Goal: Check status: Check status

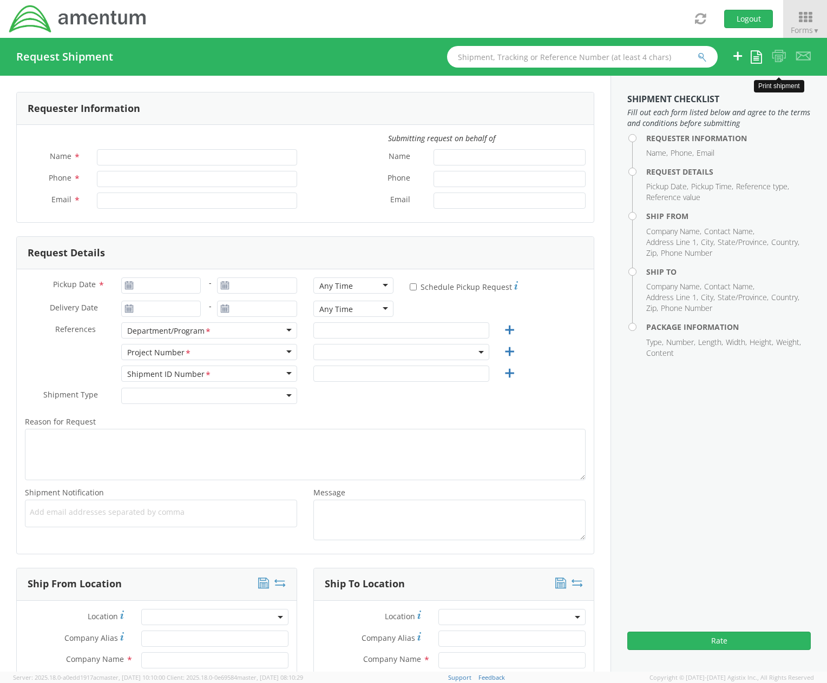
type input "[PERSON_NAME]"
type input "[PHONE_NUMBER]"
type input "[PERSON_NAME][EMAIL_ADDRESS][DOMAIN_NAME]"
select select "[DOMAIN_NAME]"
click at [801, 25] on span "Forms ▼" at bounding box center [805, 30] width 29 height 10
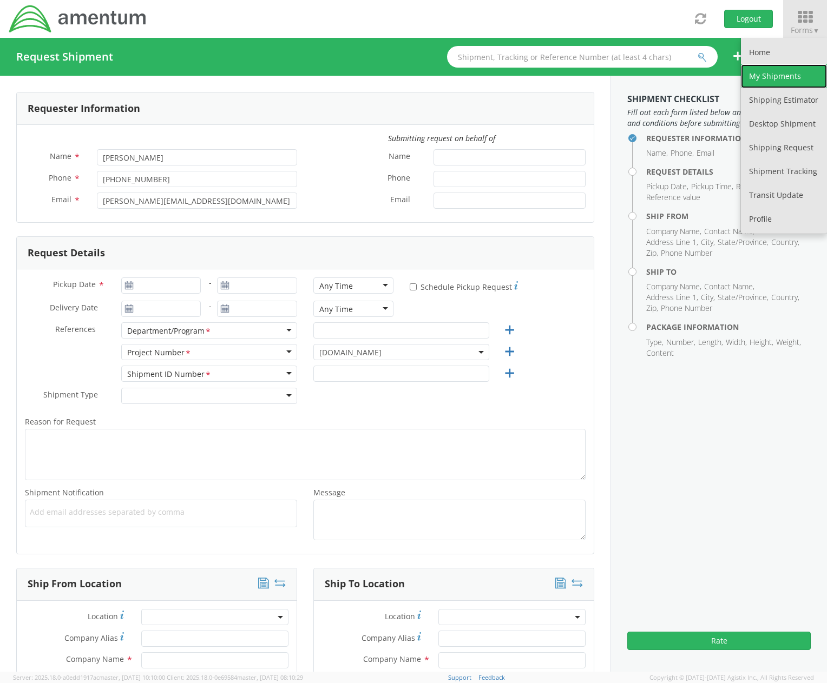
click at [778, 67] on link "My Shipments" at bounding box center [784, 76] width 86 height 24
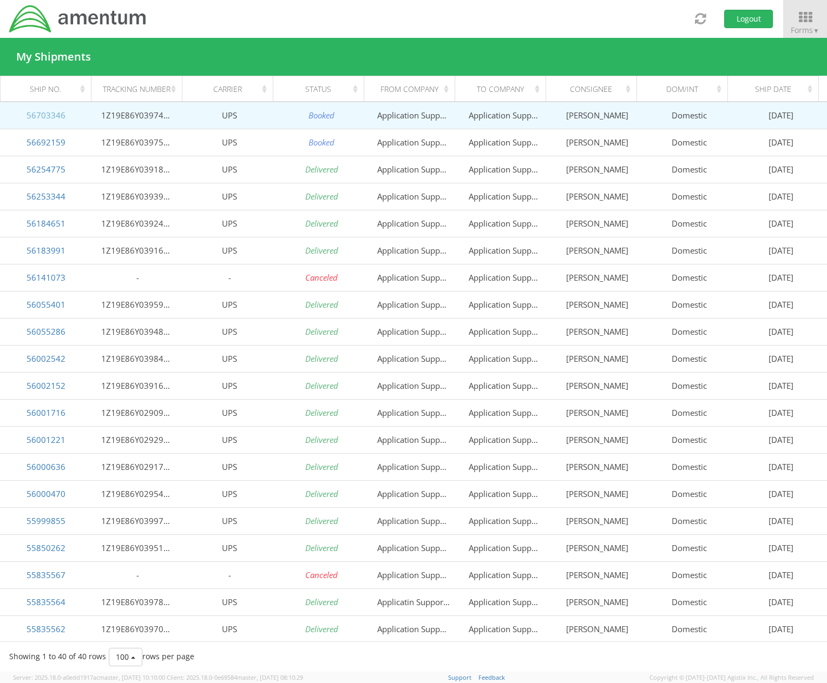
click at [51, 116] on link "56703346" at bounding box center [46, 115] width 39 height 11
click at [42, 117] on link "56703346" at bounding box center [46, 115] width 39 height 11
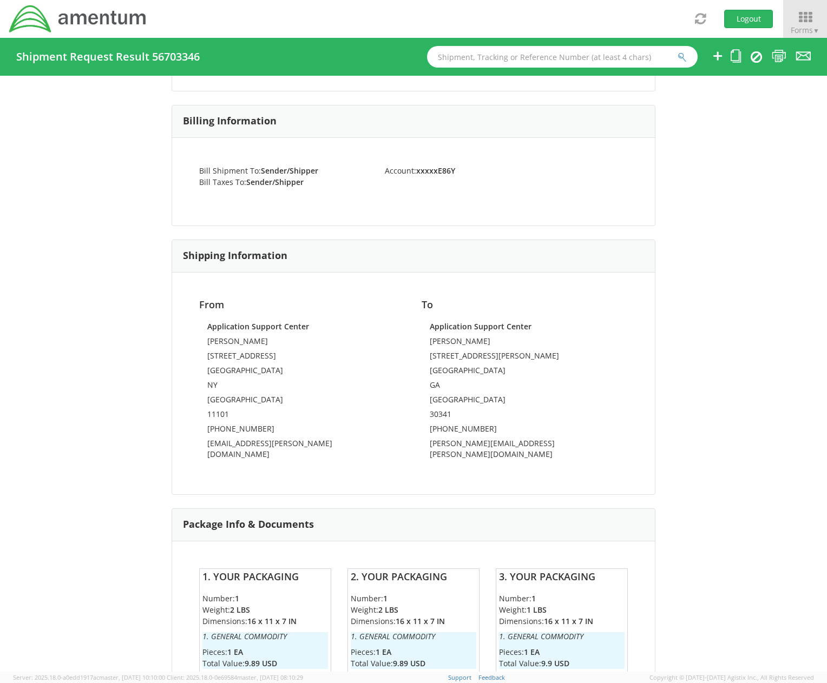
scroll to position [546, 0]
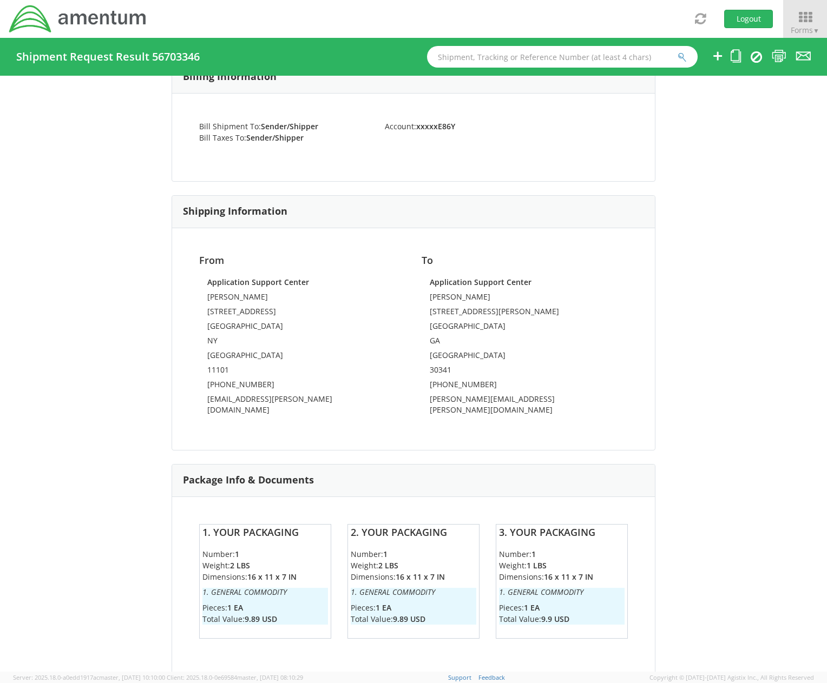
click at [240, 588] on h6 "1. General Commodity" at bounding box center [265, 592] width 126 height 8
click at [301, 382] on td "[PHONE_NUMBER]" at bounding box center [302, 386] width 190 height 15
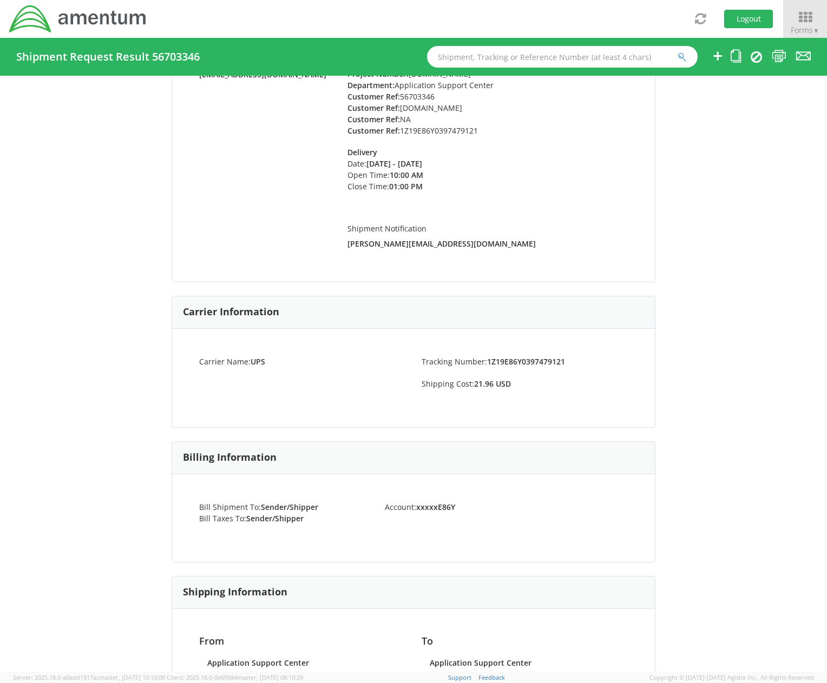
scroll to position [0, 0]
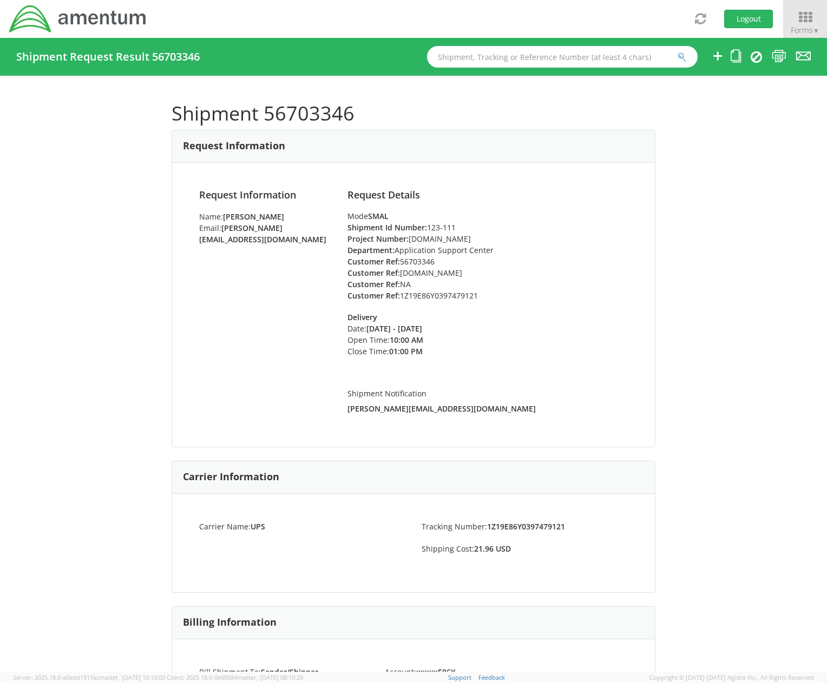
click at [294, 267] on div "Request Information Name: [PERSON_NAME] Email: [PERSON_NAME][EMAIL_ADDRESS][DOM…" at bounding box center [413, 305] width 445 height 230
click at [353, 228] on strong "Shipment Id Number:" at bounding box center [387, 227] width 80 height 10
click at [757, 57] on icon at bounding box center [756, 56] width 11 height 13
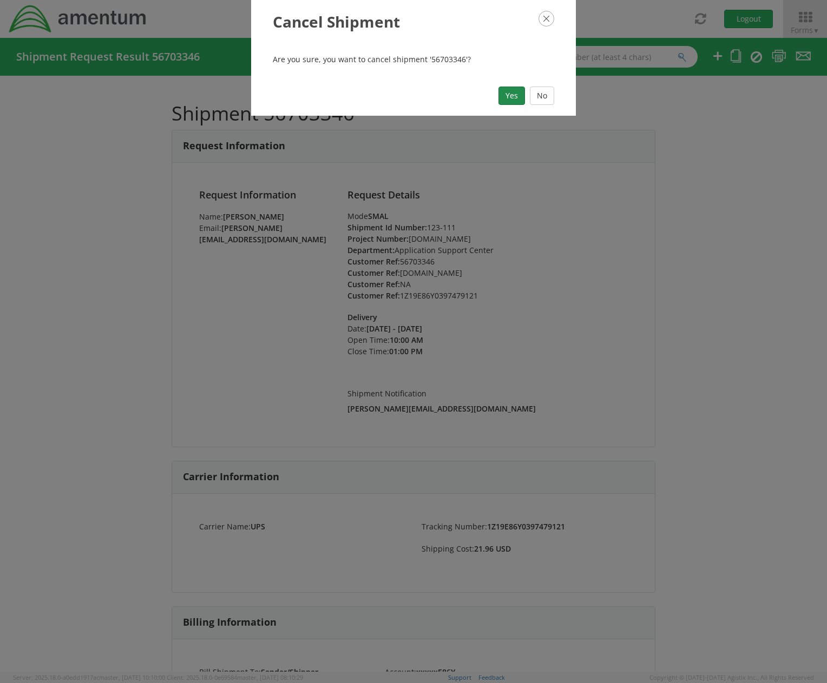
click at [521, 94] on button "Yes" at bounding box center [511, 96] width 27 height 18
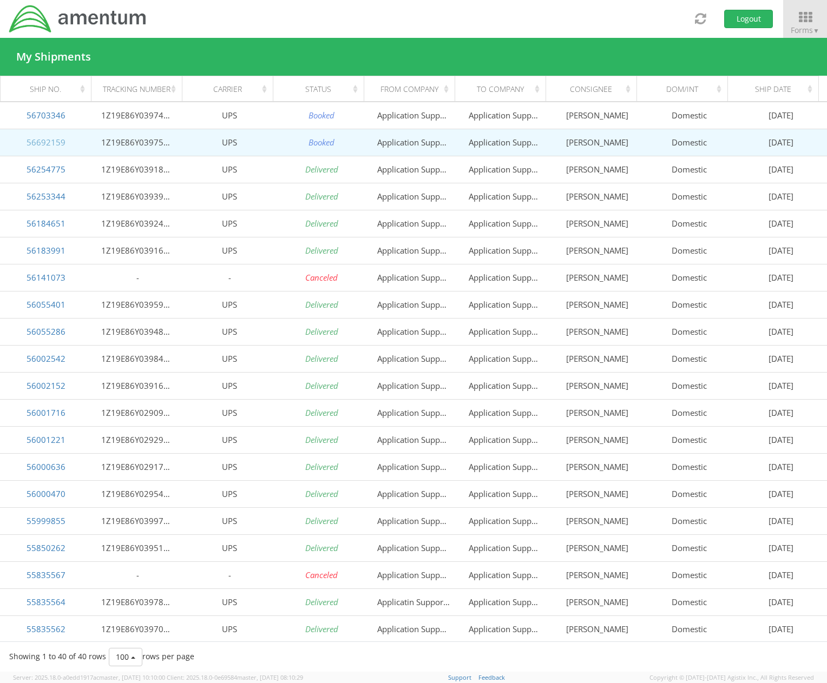
click at [50, 139] on link "56692159" at bounding box center [46, 142] width 39 height 11
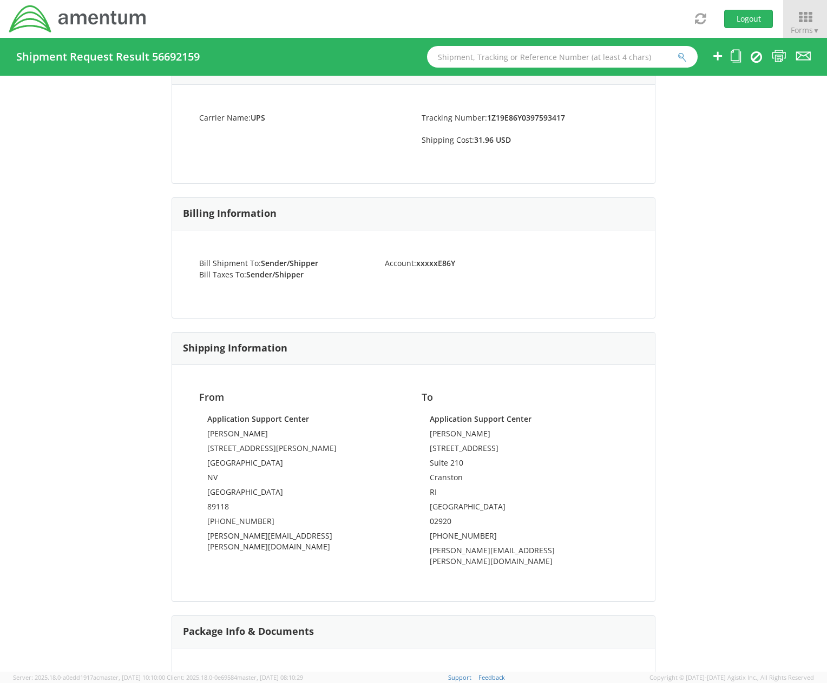
scroll to position [595, 0]
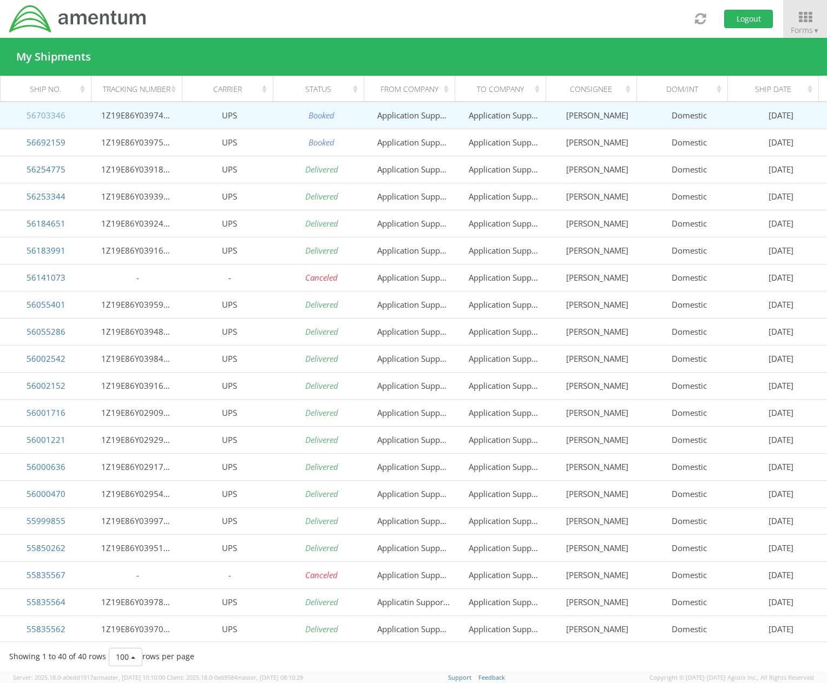
click at [51, 117] on link "56703346" at bounding box center [46, 115] width 39 height 11
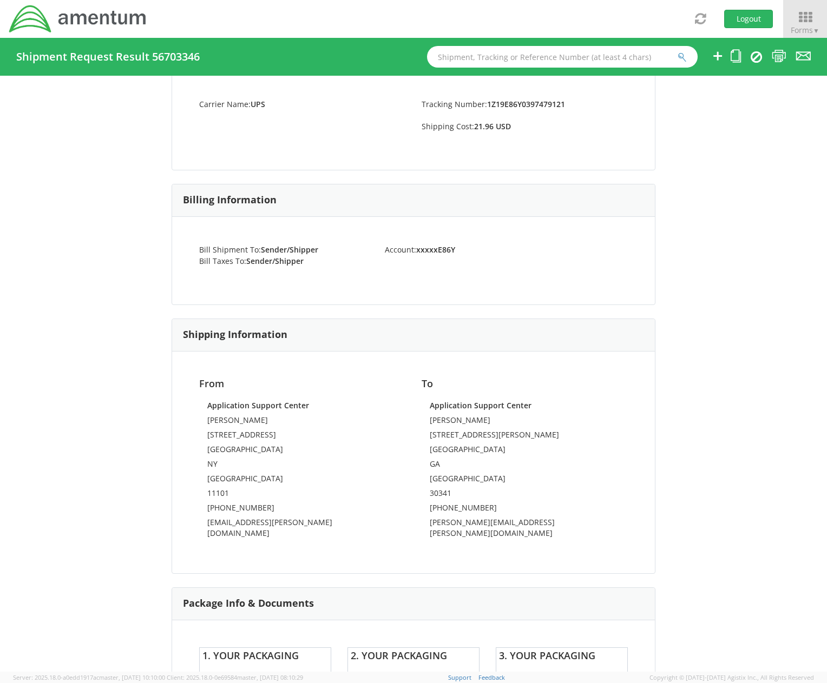
scroll to position [546, 0]
